Goal: Task Accomplishment & Management: Manage account settings

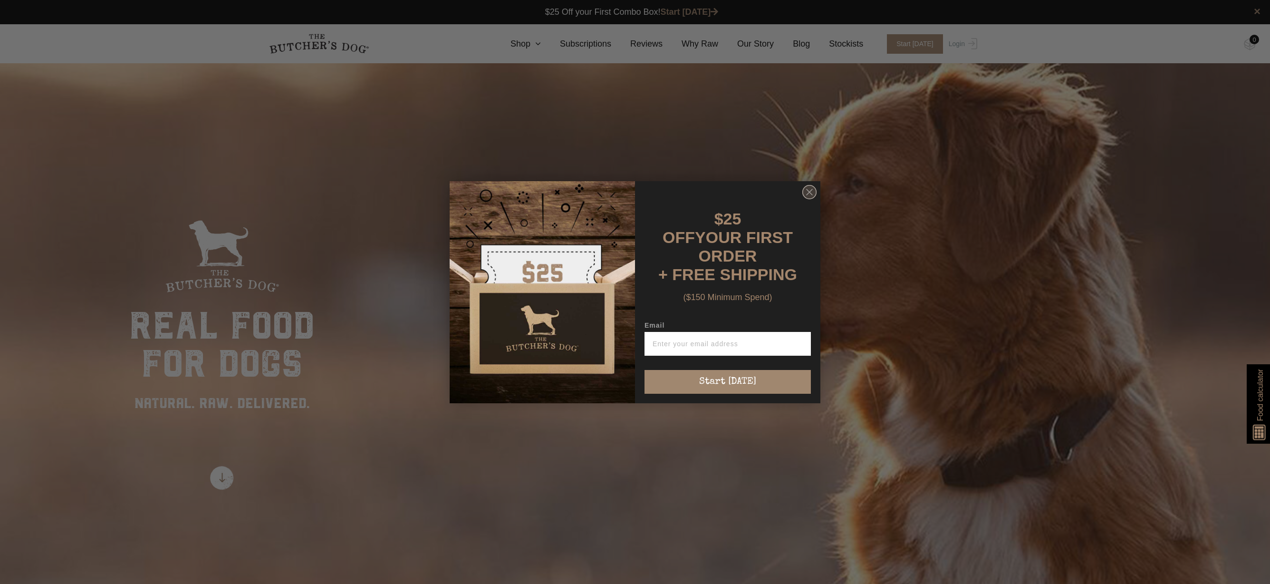
click at [807, 199] on circle "Close dialog" at bounding box center [810, 192] width 14 height 14
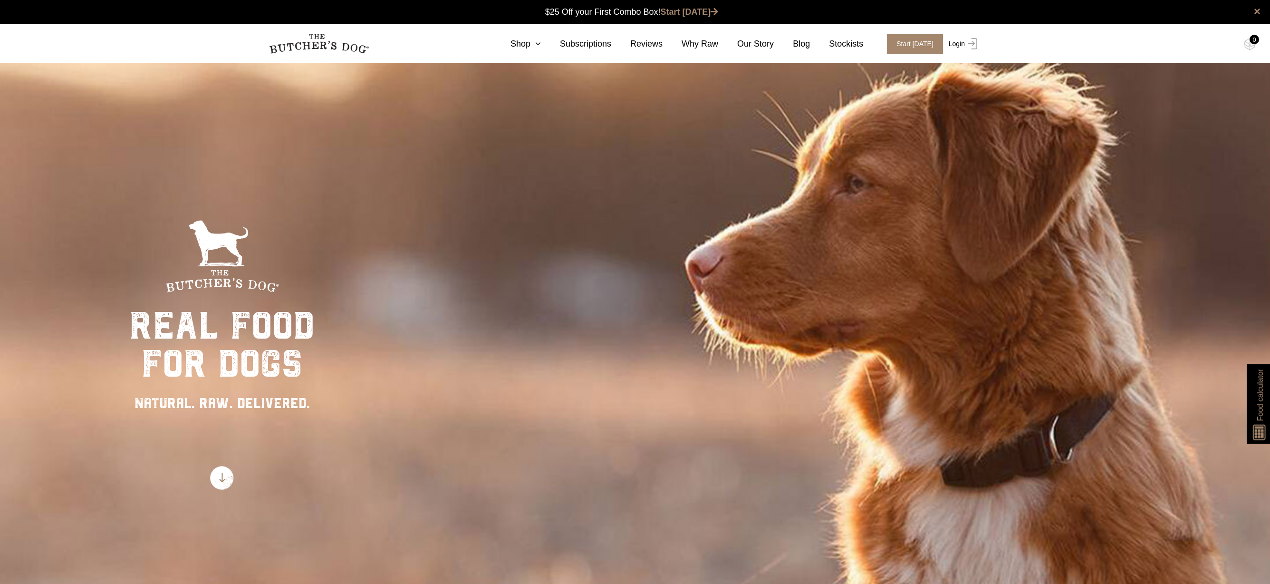
click at [956, 42] on link "Login" at bounding box center [962, 43] width 31 height 19
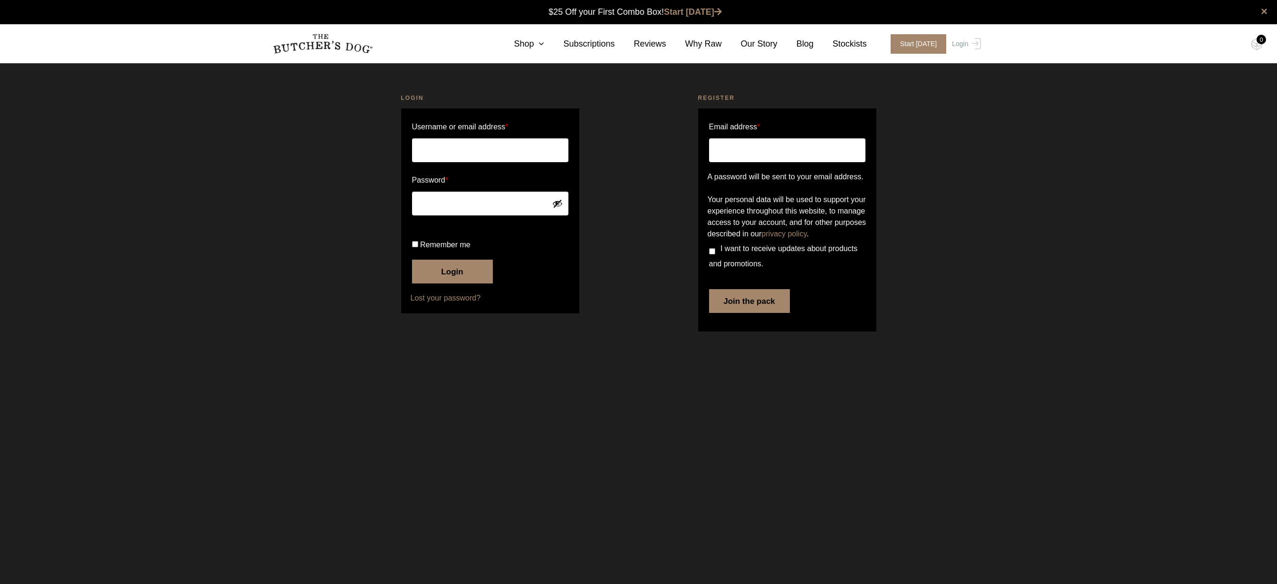
type input "[EMAIL_ADDRESS][PERSON_NAME][DOMAIN_NAME]"
click at [424, 283] on button "Login" at bounding box center [452, 272] width 81 height 24
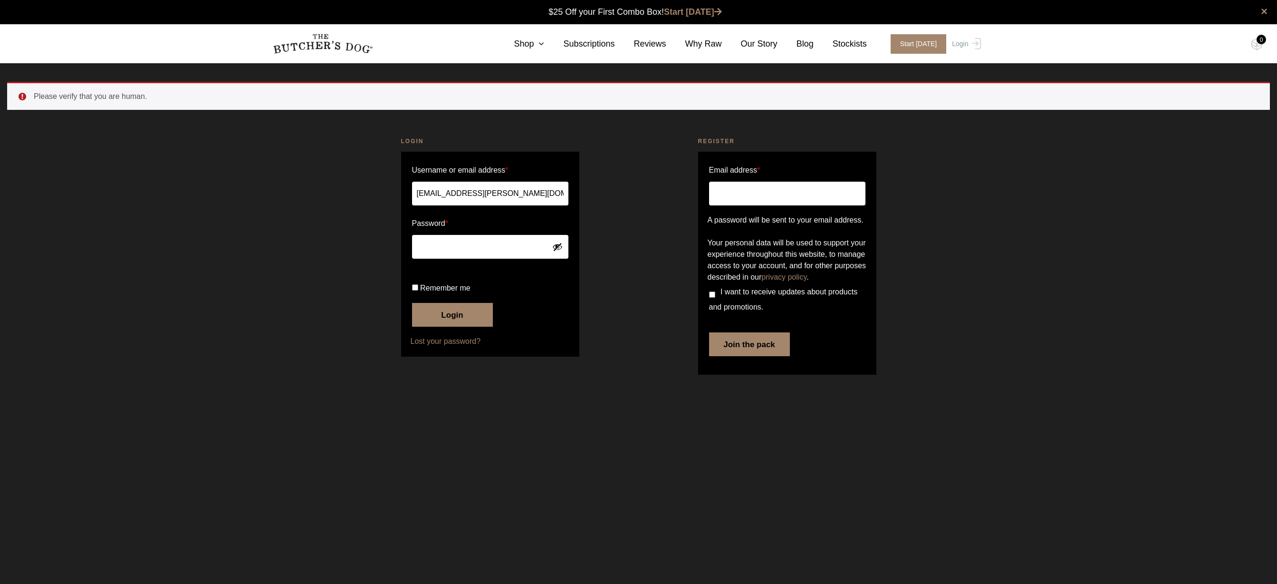
click at [252, 265] on div "Please verify that you are human. Login Username or email address * jan.lopez@o…" at bounding box center [638, 236] width 1277 height 308
click at [445, 327] on button "Login" at bounding box center [452, 315] width 81 height 24
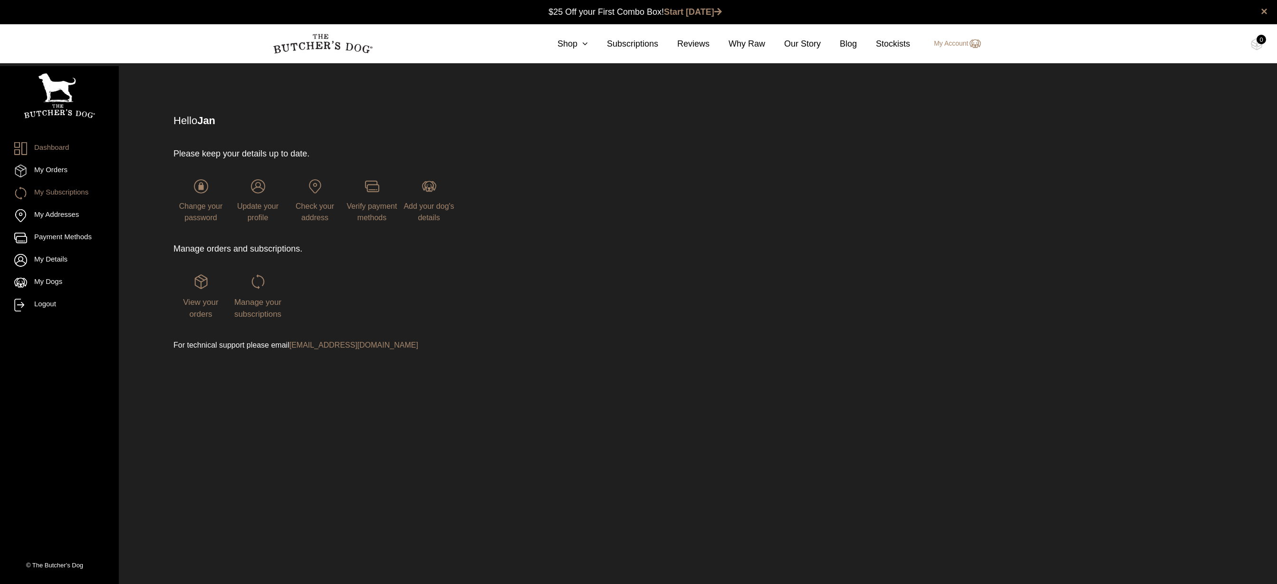
click at [40, 196] on link "My Subscriptions" at bounding box center [59, 193] width 90 height 13
